Goal: Check status

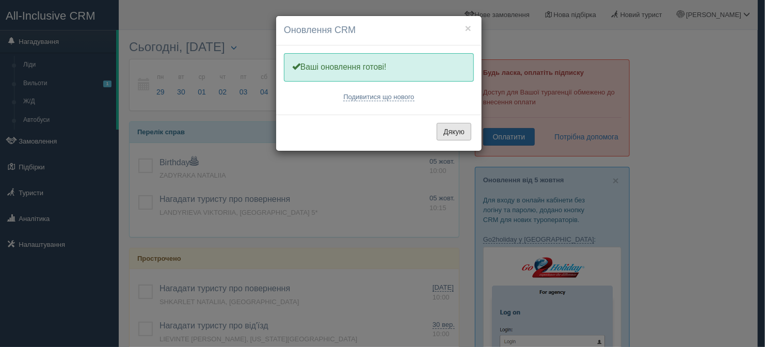
click at [455, 135] on button "Дякую" at bounding box center [454, 132] width 35 height 18
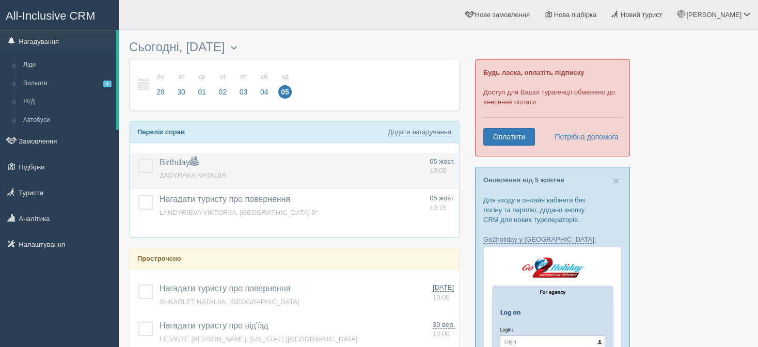
click at [215, 174] on span "ZADYRAKA NATALIIA" at bounding box center [193, 175] width 67 height 8
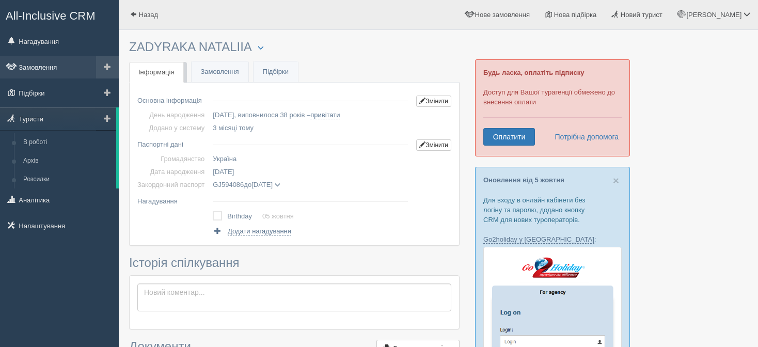
click at [56, 61] on link "Замовлення" at bounding box center [59, 67] width 119 height 23
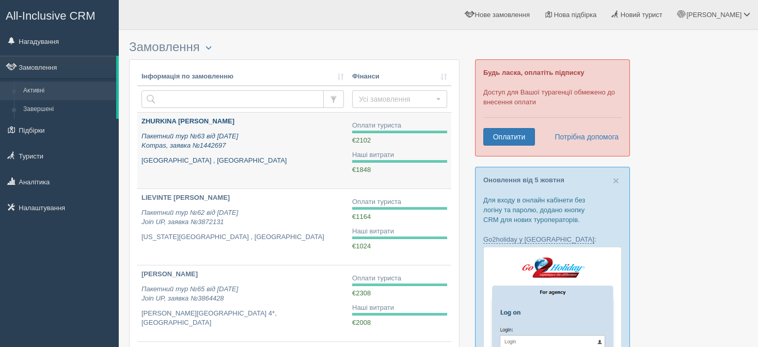
click at [218, 144] on icon "Пакетний тур №63 від 23.09.2025 Kompas, заявка №1442697" at bounding box center [189, 141] width 97 height 18
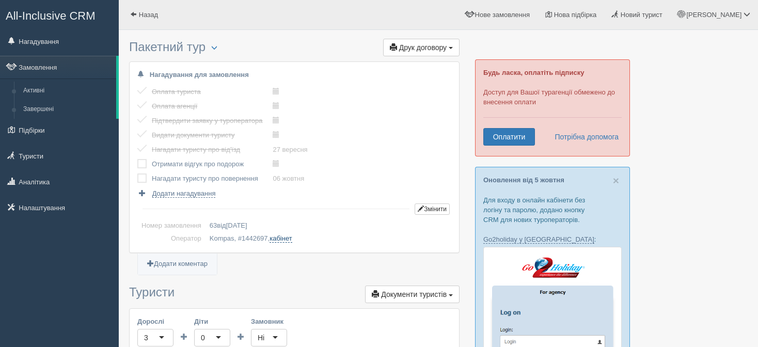
click at [286, 235] on link "кабінет" at bounding box center [281, 238] width 22 height 8
click at [48, 64] on link "Замовлення" at bounding box center [58, 67] width 116 height 23
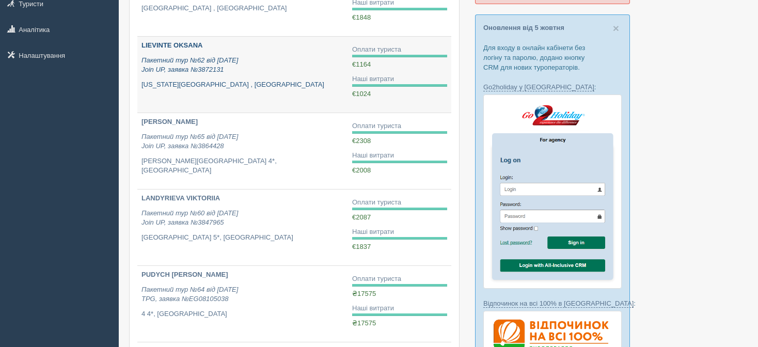
scroll to position [155, 0]
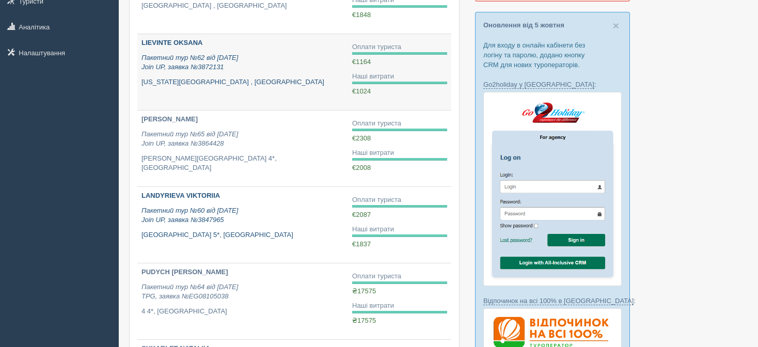
click at [225, 216] on p "Пакетний тур №60 від [DATE] Join UP, заявка №3847965" at bounding box center [242, 215] width 202 height 19
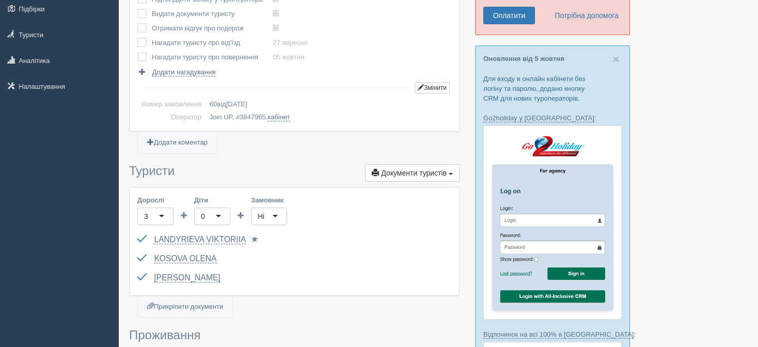
scroll to position [103, 0]
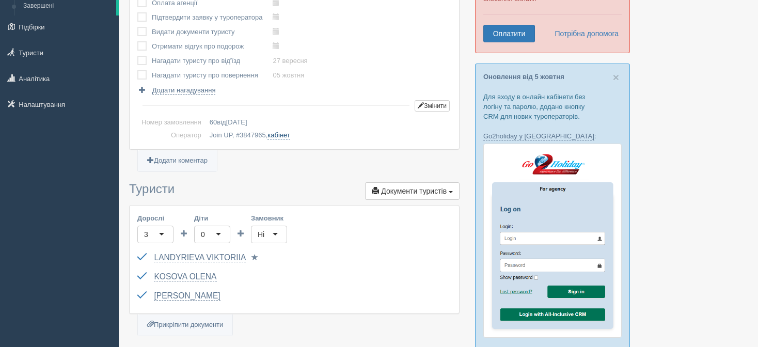
click at [289, 134] on link "кабінет" at bounding box center [278, 135] width 22 height 8
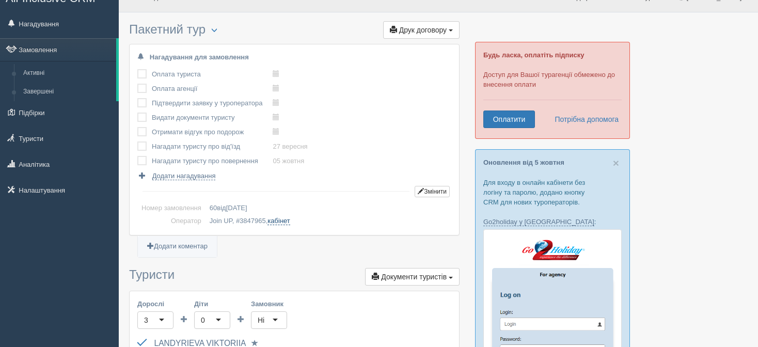
scroll to position [0, 0]
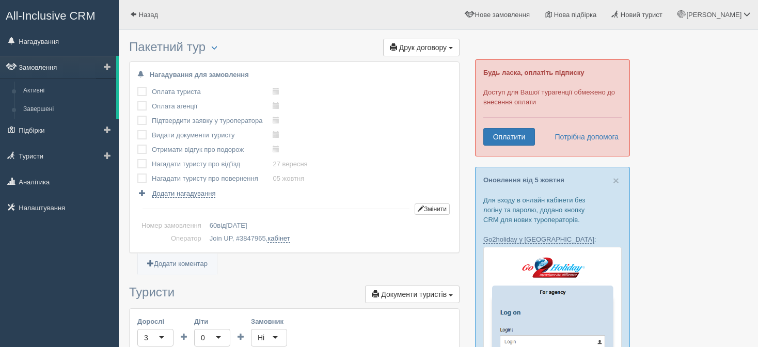
click at [39, 62] on link "Замовлення" at bounding box center [58, 67] width 116 height 23
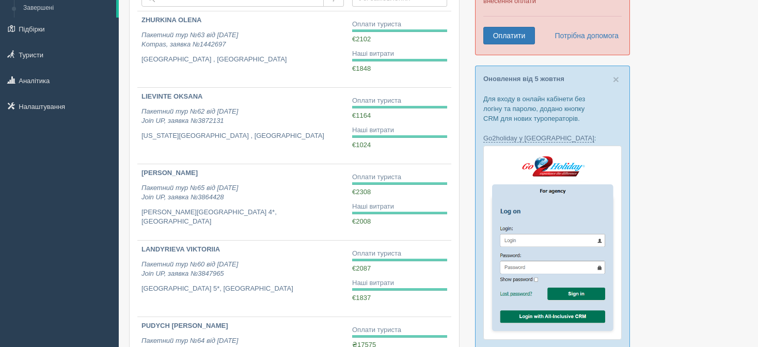
scroll to position [103, 0]
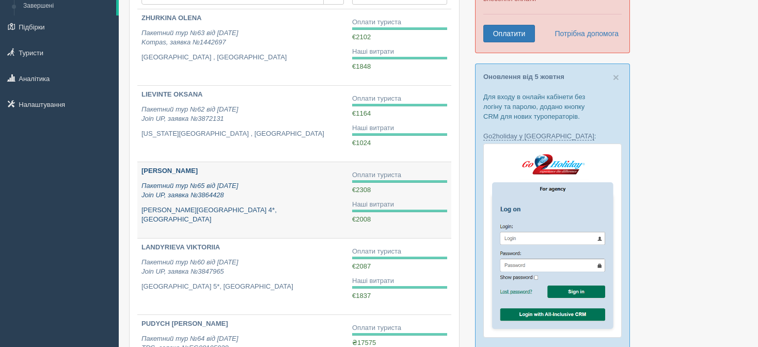
click at [173, 182] on icon "Пакетний тур №65 від 18.09.2025 Join UP, заявка №3864428" at bounding box center [189, 191] width 97 height 18
